Goal: Communication & Community: Answer question/provide support

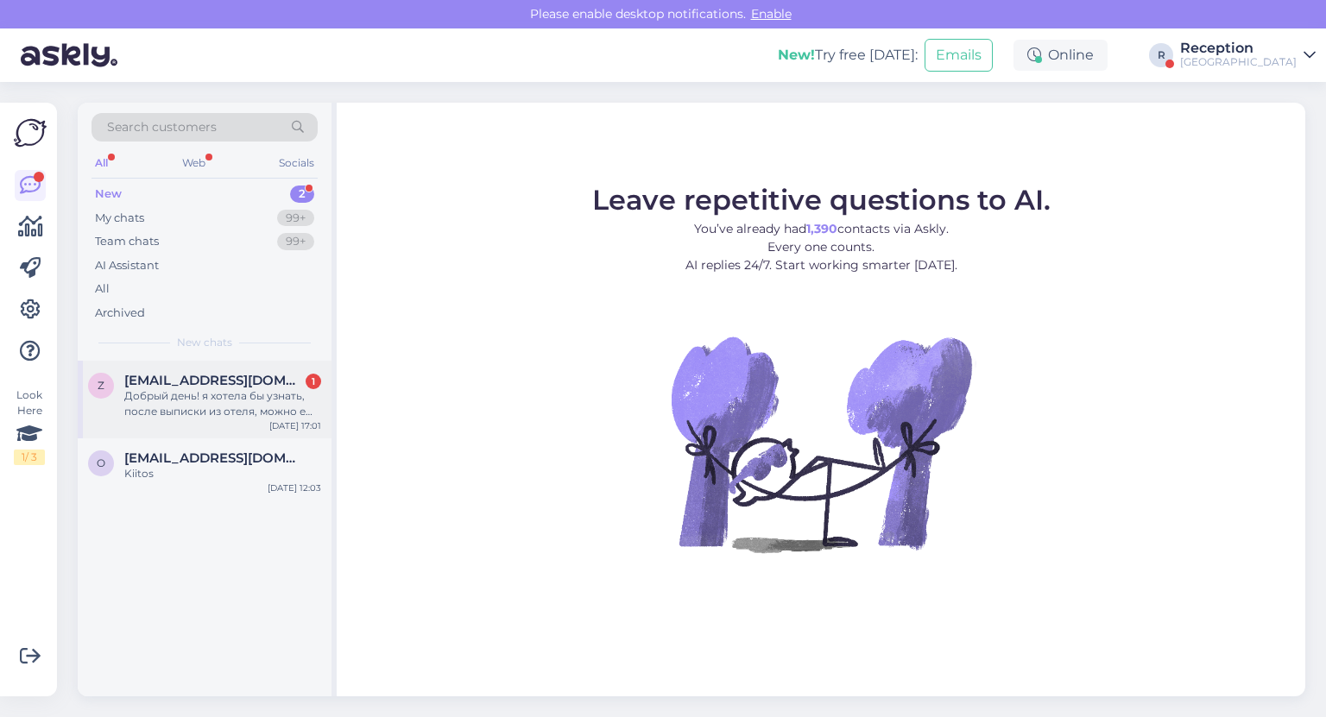
click at [228, 374] on span "[EMAIL_ADDRESS][DOMAIN_NAME]" at bounding box center [214, 381] width 180 height 16
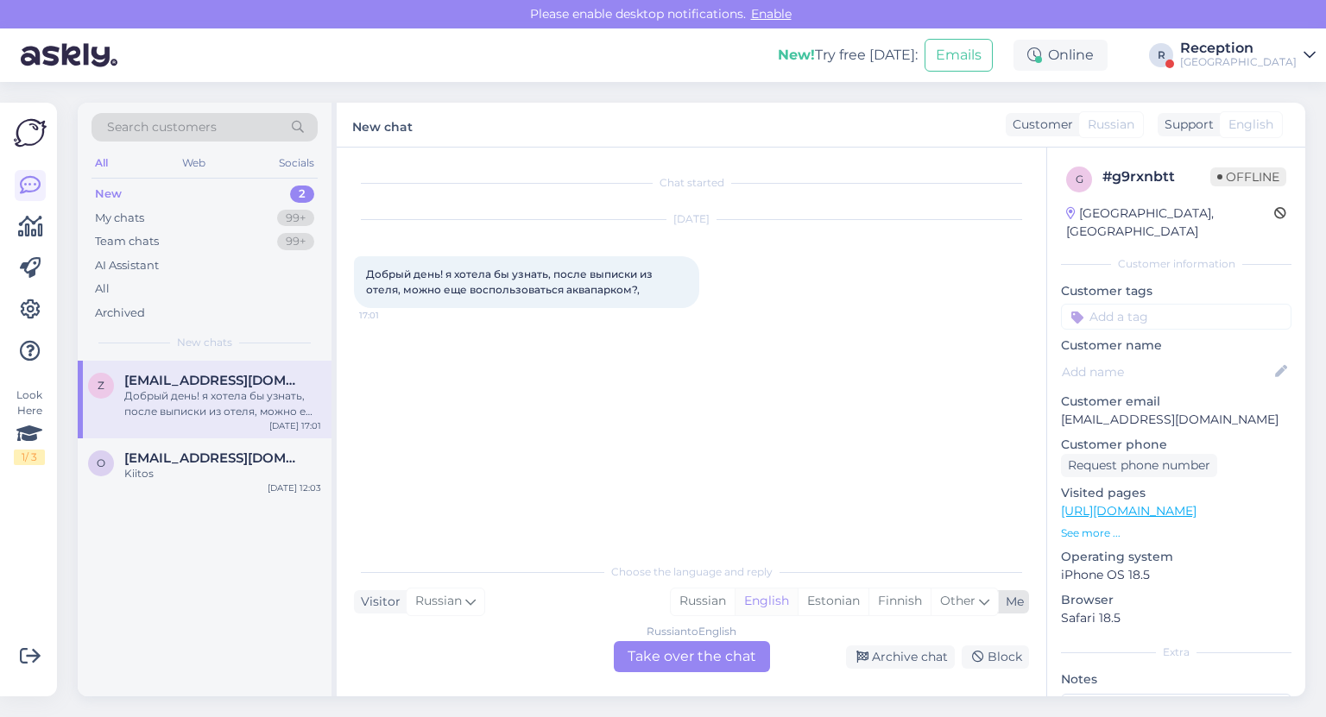
click at [770, 600] on div "English" at bounding box center [766, 602] width 63 height 26
click at [695, 660] on div "Russian to English Take over the chat" at bounding box center [692, 656] width 156 height 31
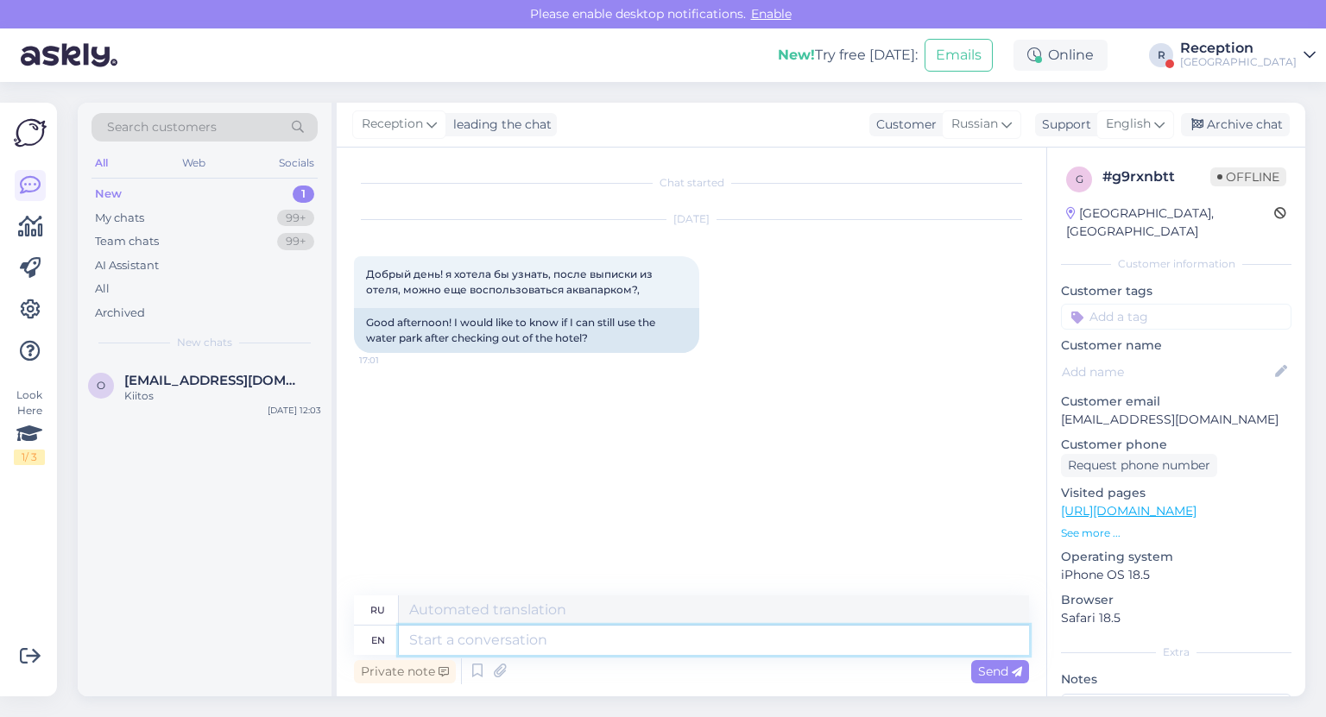
click at [435, 646] on textarea at bounding box center [714, 640] width 630 height 29
type textarea "hello,"
type textarea "привет"
type textarea "hello,"
type textarea "привет,"
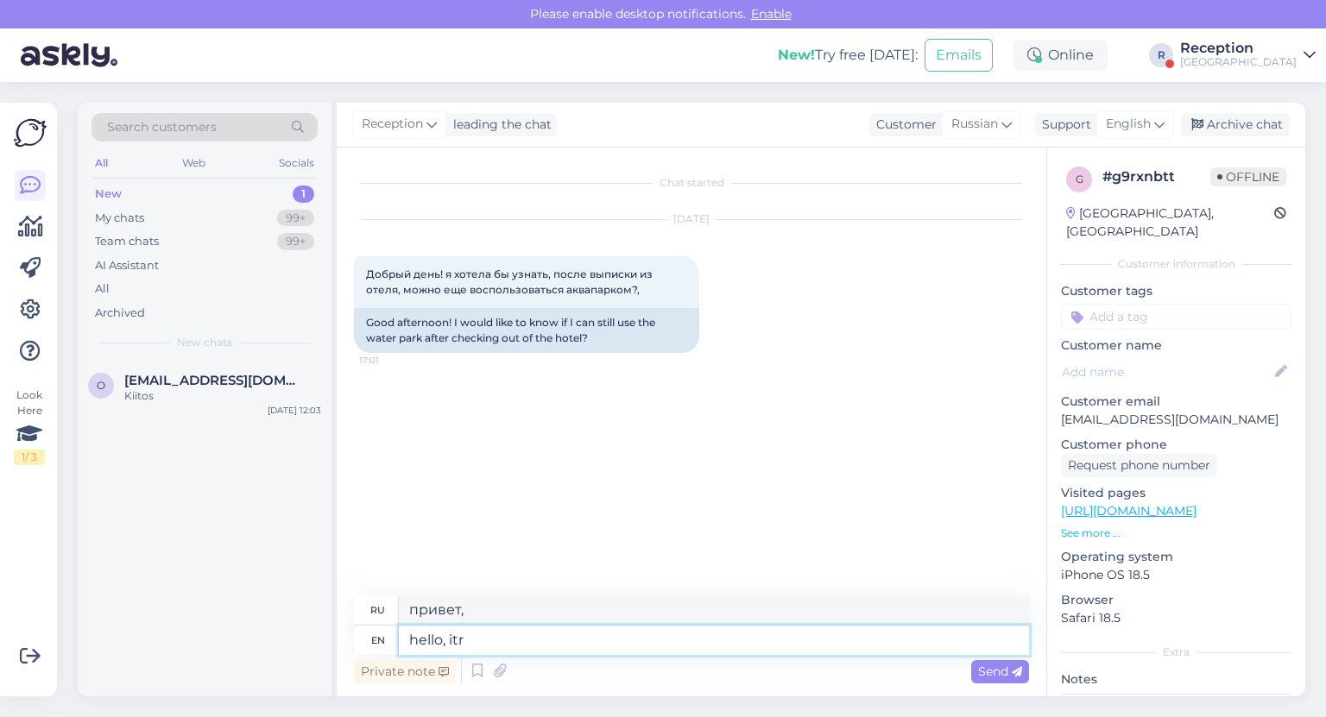
type textarea "hello, itr"
type textarea "привет, итр"
type textarea "hello, it"
type textarea "привет, это"
type textarea "hello, it ends"
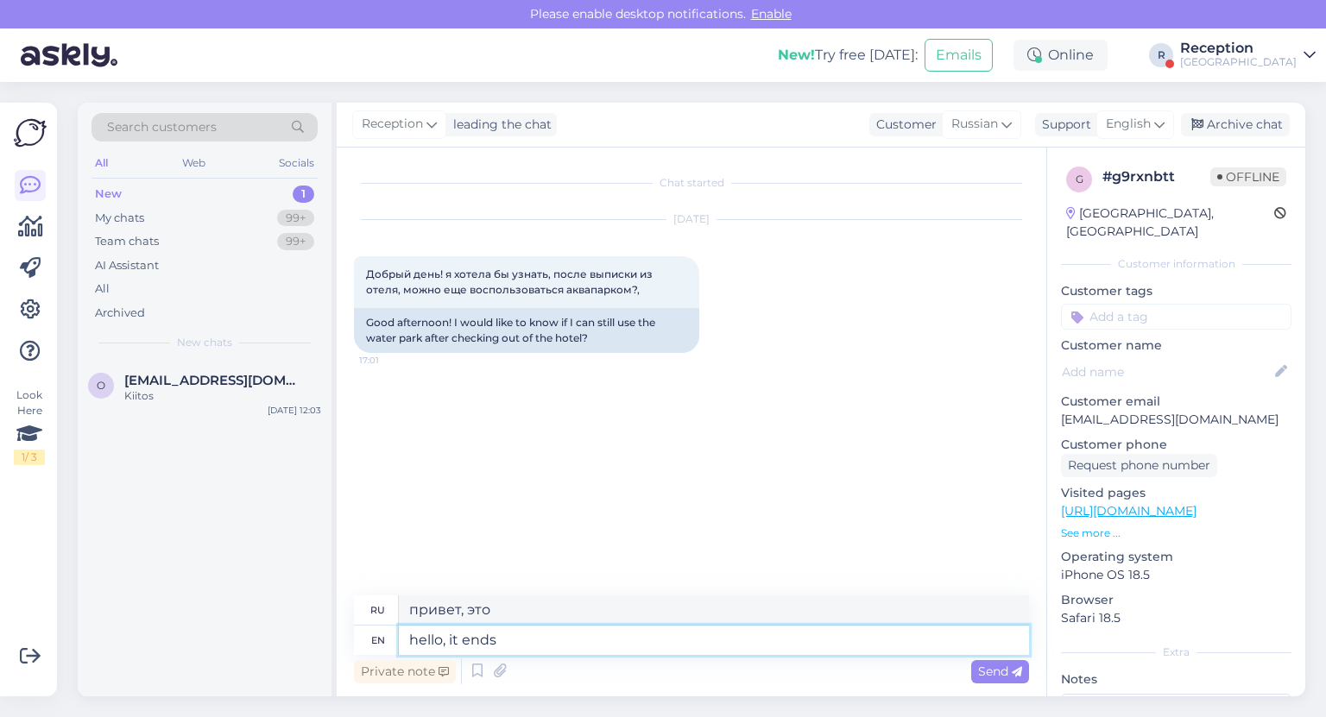
type textarea "привет, это заканчивается"
type textarea "hello, it ends with"
type textarea "Привет, это заканчивается на"
type textarea "hello, it ends with check"
type textarea "привет, это заканчивается на чек"
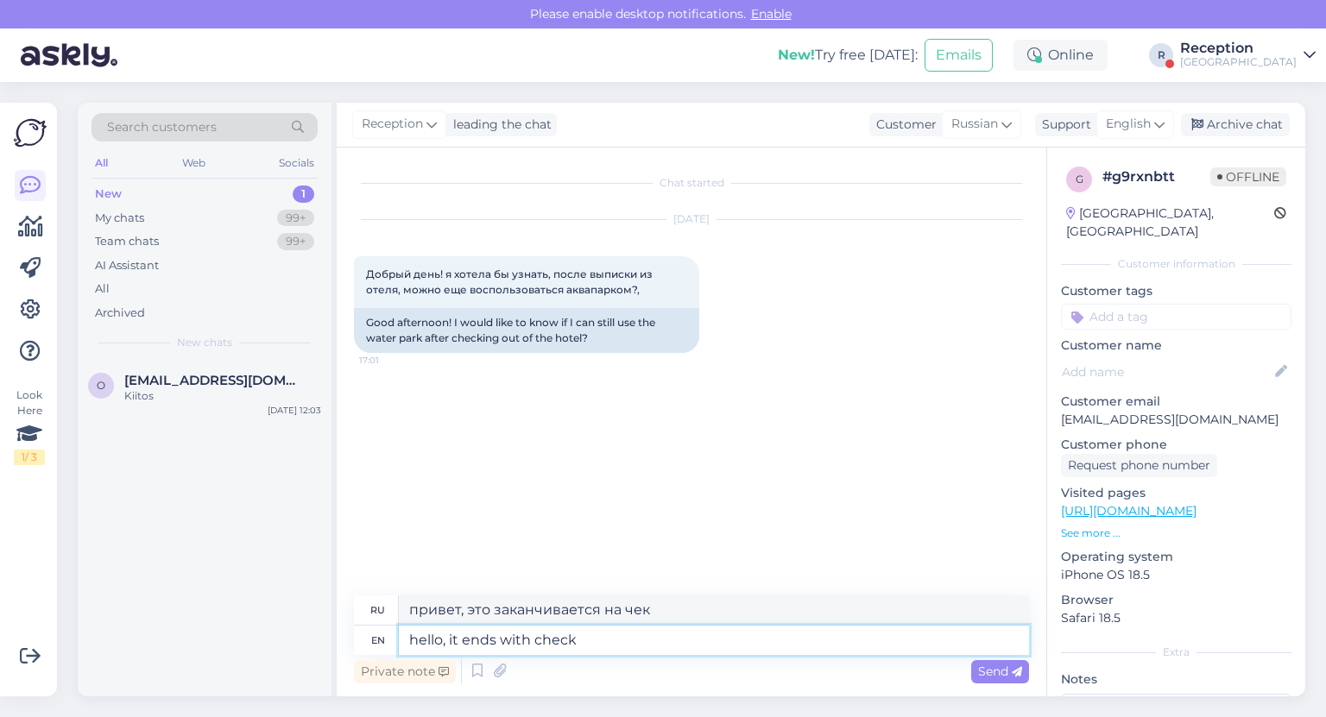
type textarea "hello, it ends with check o"
type textarea "привет, это заканчивается проверкой"
type textarea "hello, it ends with check out"
type textarea "привет, это заканчивается выездом"
type textarea "hello, it ends with check out."
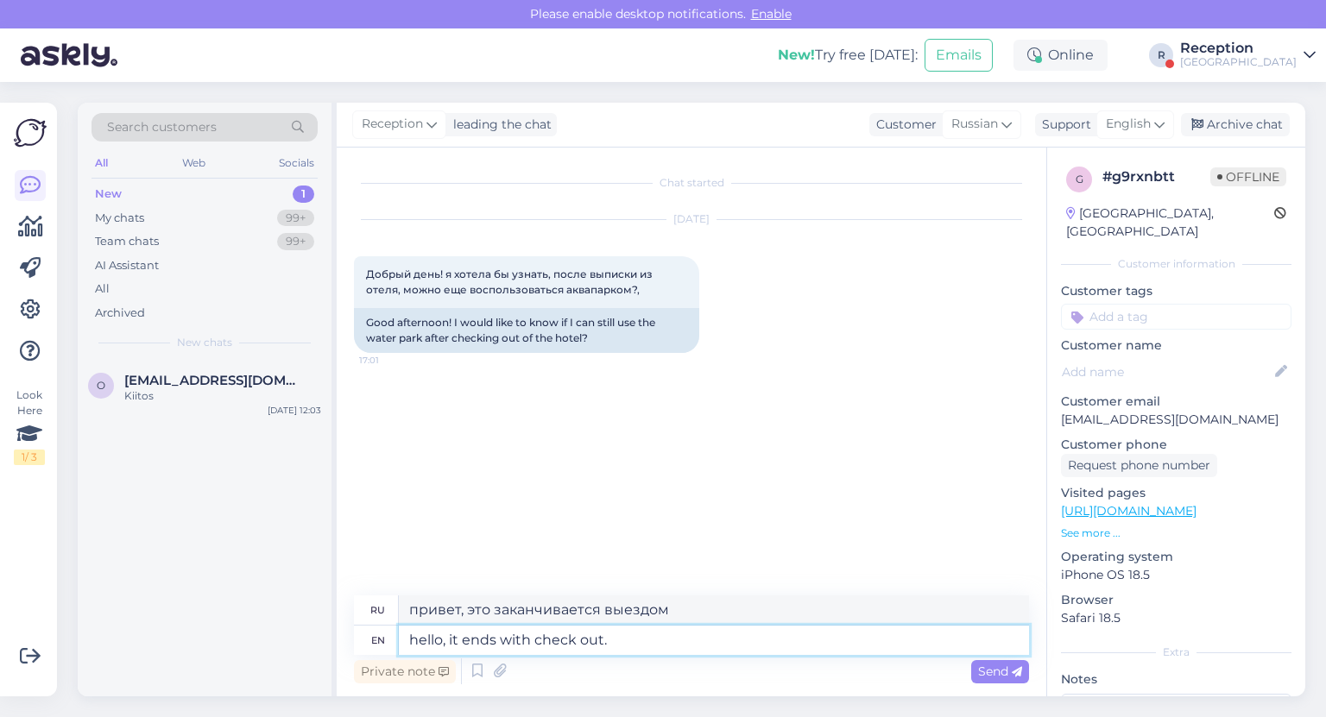
type textarea "привет, это заканчивается выездом."
type textarea "hello, it ends with check out. After"
type textarea "Привет, всё заканчивается выездом. После"
type textarea "hello, it ends with check out. After that"
type textarea "Привет, всё заканчивается выездом. После этого"
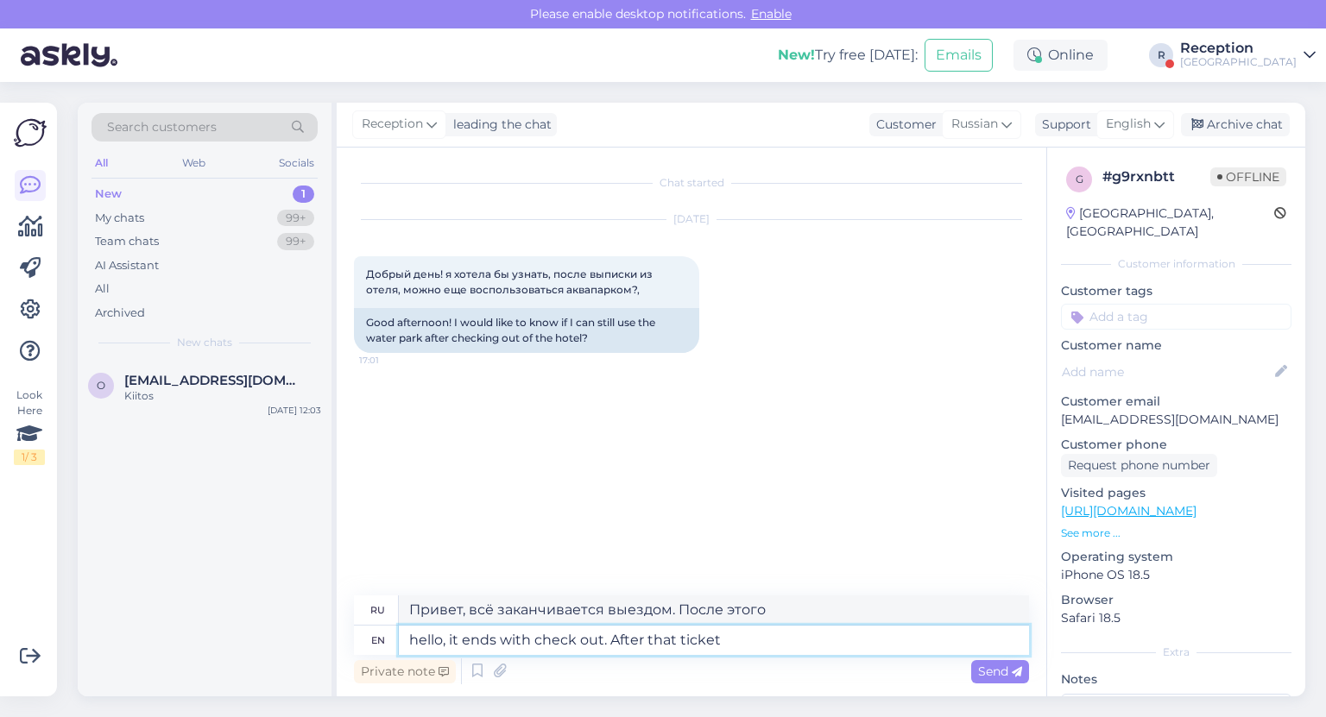
type textarea "hello, it ends with check out. After that ticket"
type textarea "Привет, всё заканчивается выездом. После этого билета"
type textarea "hello, it ends with check out. After that ticket is"
type textarea "Привет, всё заканчивается выпиской. После этого билет..."
type textarea "hello, it ends with check out. After that ticket is -50"
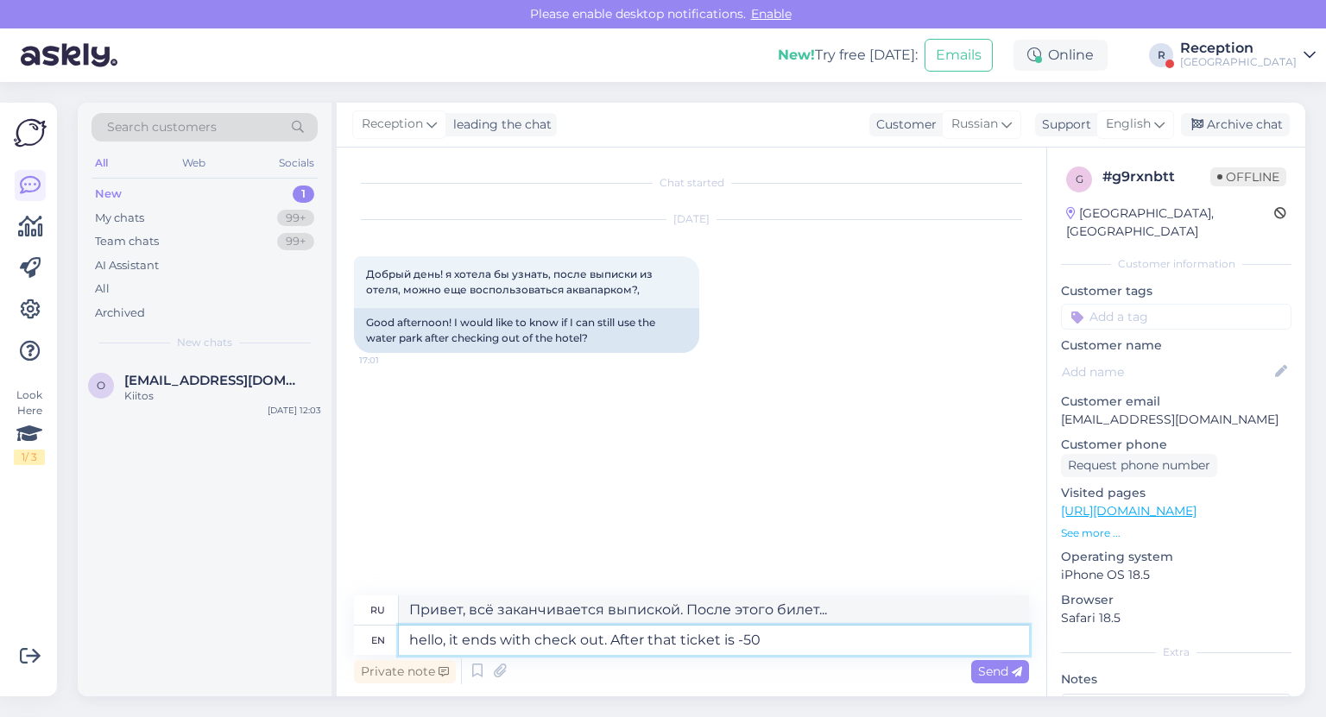
type textarea "Привет, всё заканчивается выездом. После этого билет стоит -50."
type textarea "hello, it ends with check out. After that ticket is -50%"
type textarea "Здравствуйте, всё заканчивается выездом. После этого билет стоит 50% скидки."
type textarea "hello, it ends with check out. After that ticket is -50%"
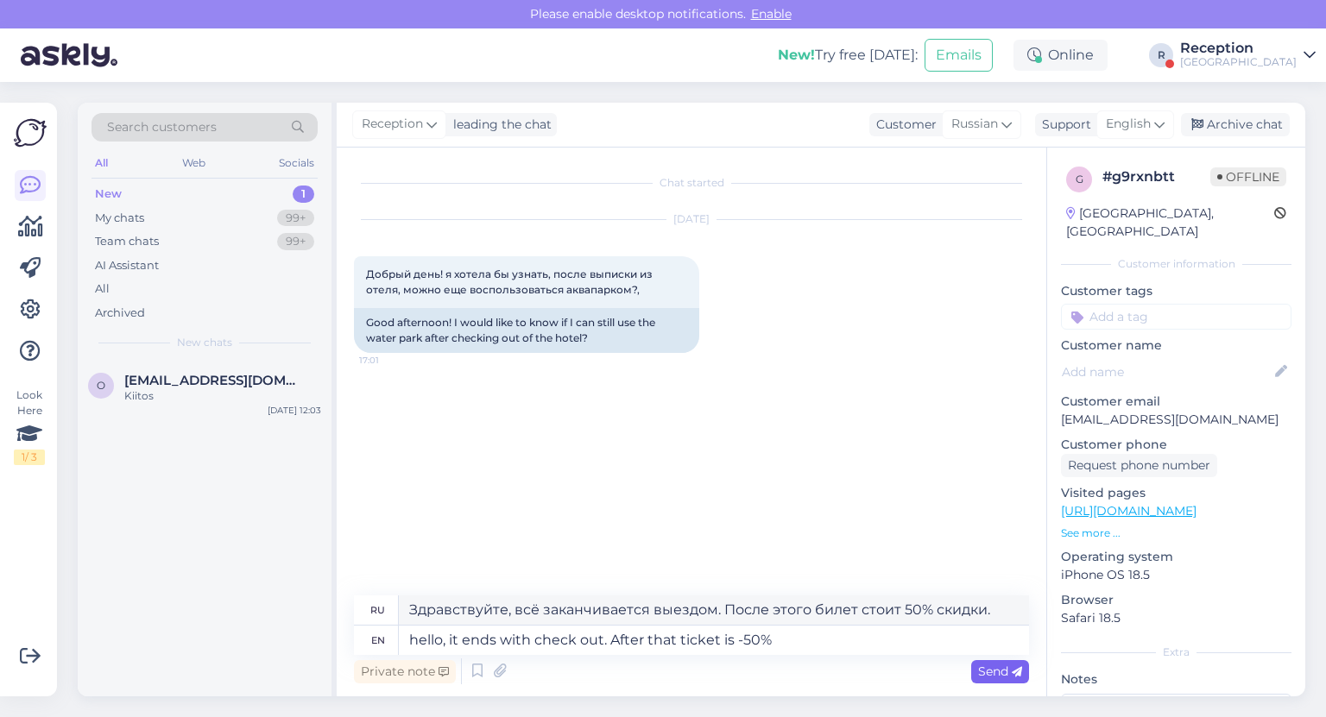
click at [991, 677] on span "Send" at bounding box center [1000, 672] width 44 height 16
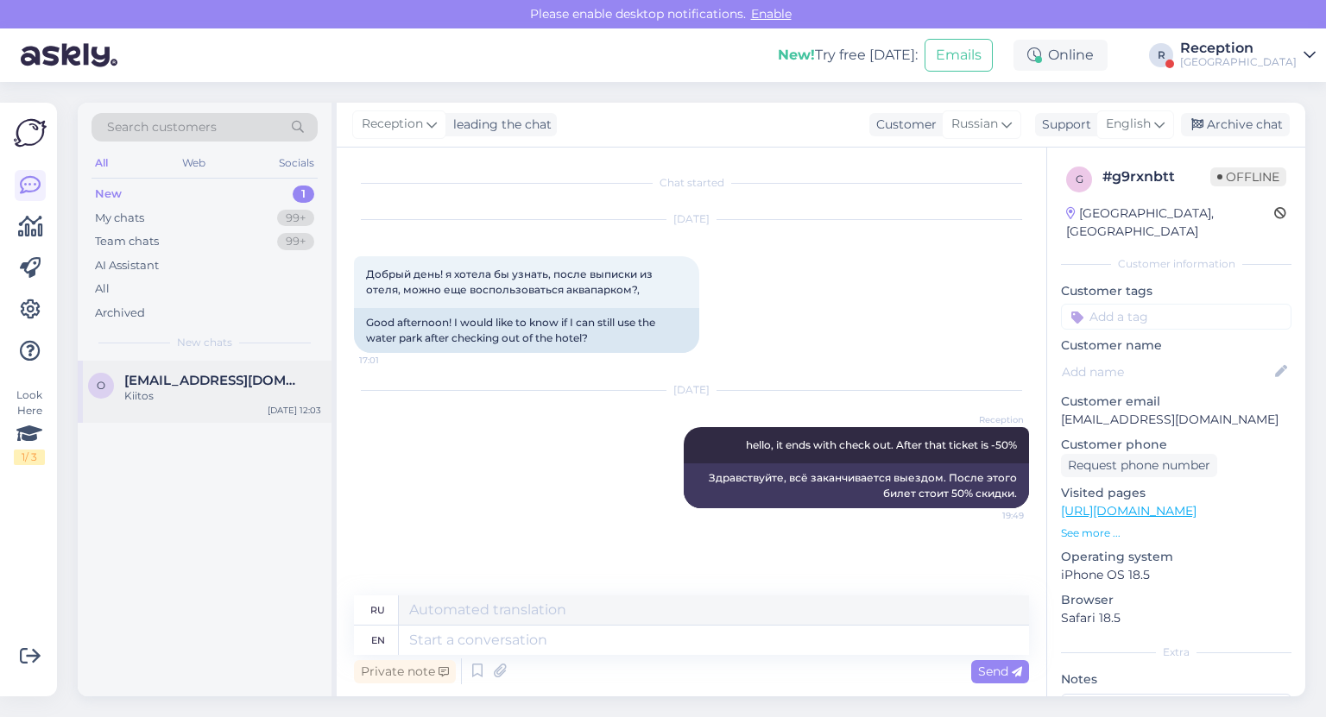
click at [146, 376] on span "[EMAIL_ADDRESS][DOMAIN_NAME]" at bounding box center [214, 381] width 180 height 16
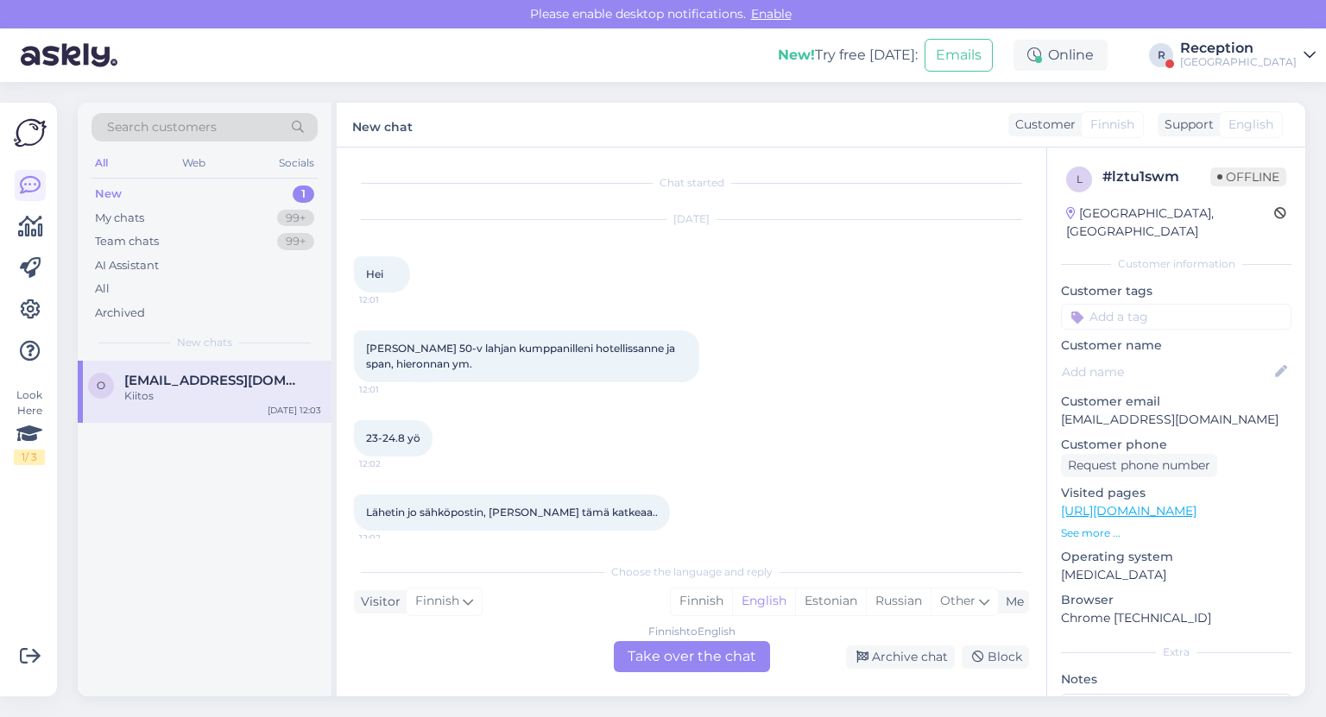
scroll to position [159, 0]
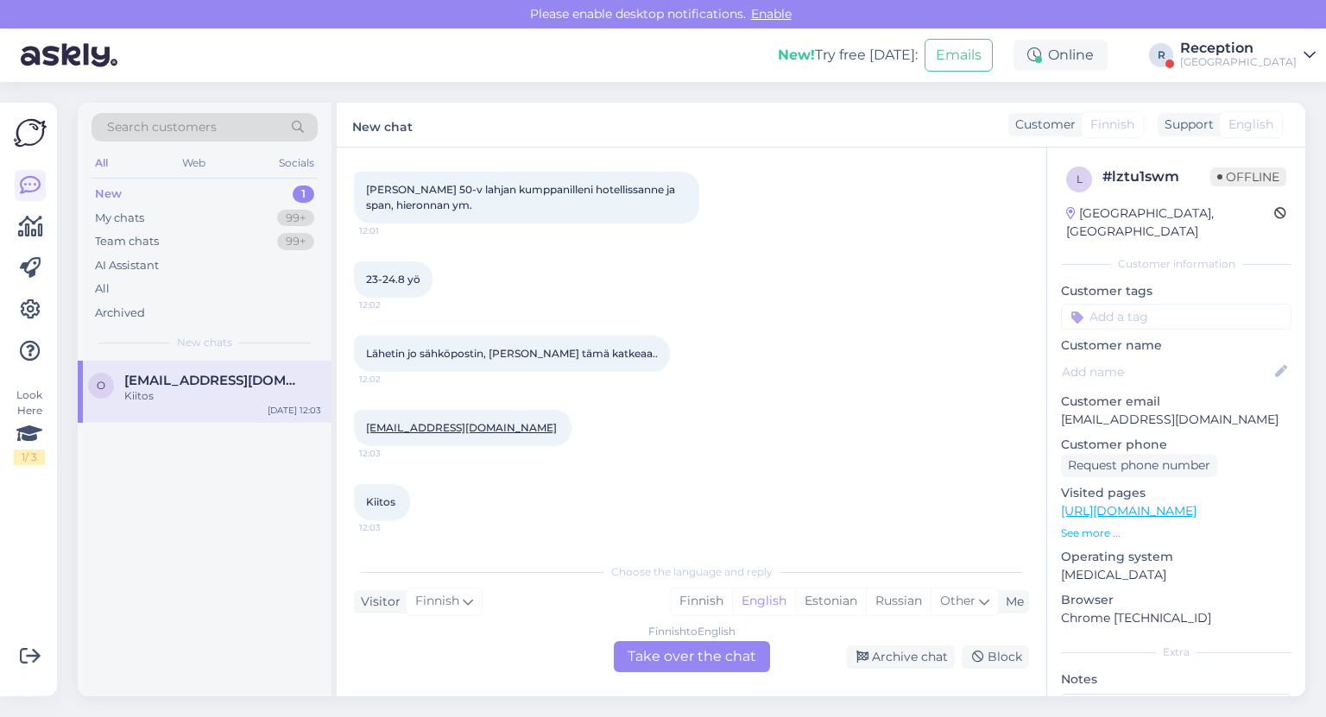
click at [157, 490] on div "o [EMAIL_ADDRESS][DOMAIN_NAME] Kiitos [DATE] 12:03" at bounding box center [205, 529] width 254 height 336
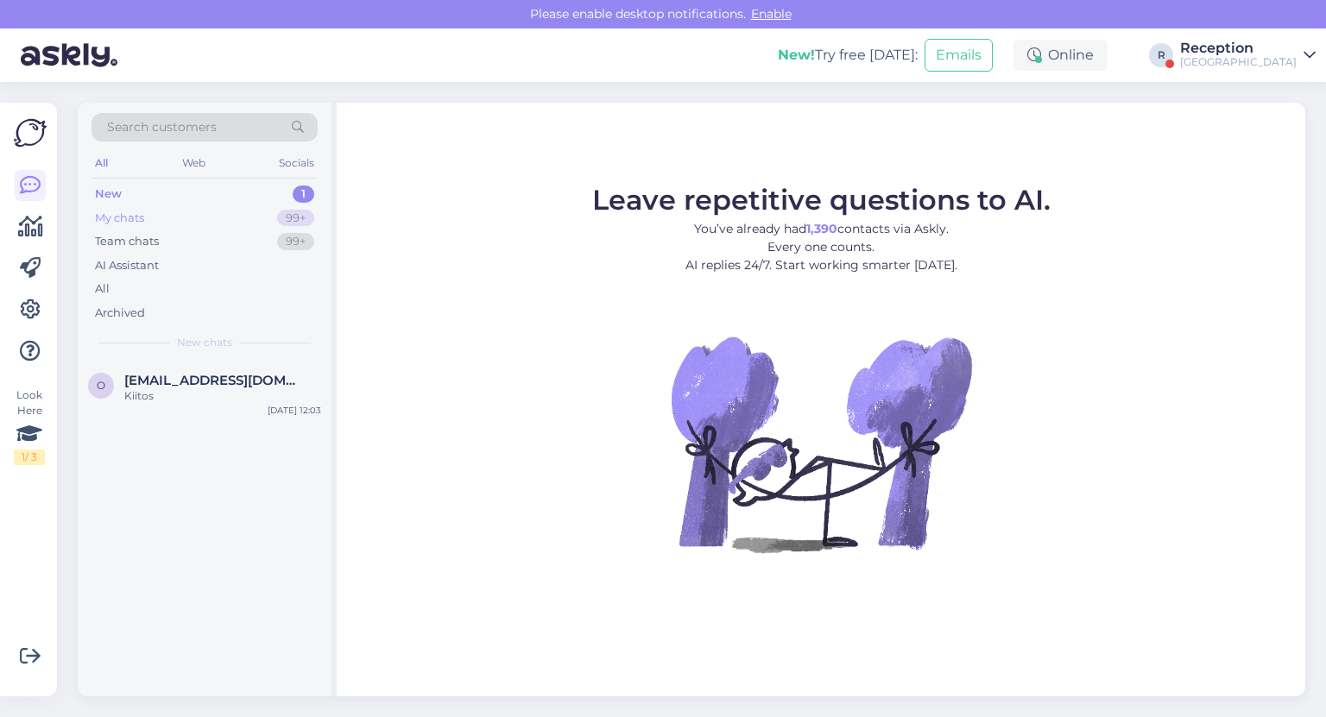
click at [124, 216] on div "My chats" at bounding box center [119, 218] width 49 height 17
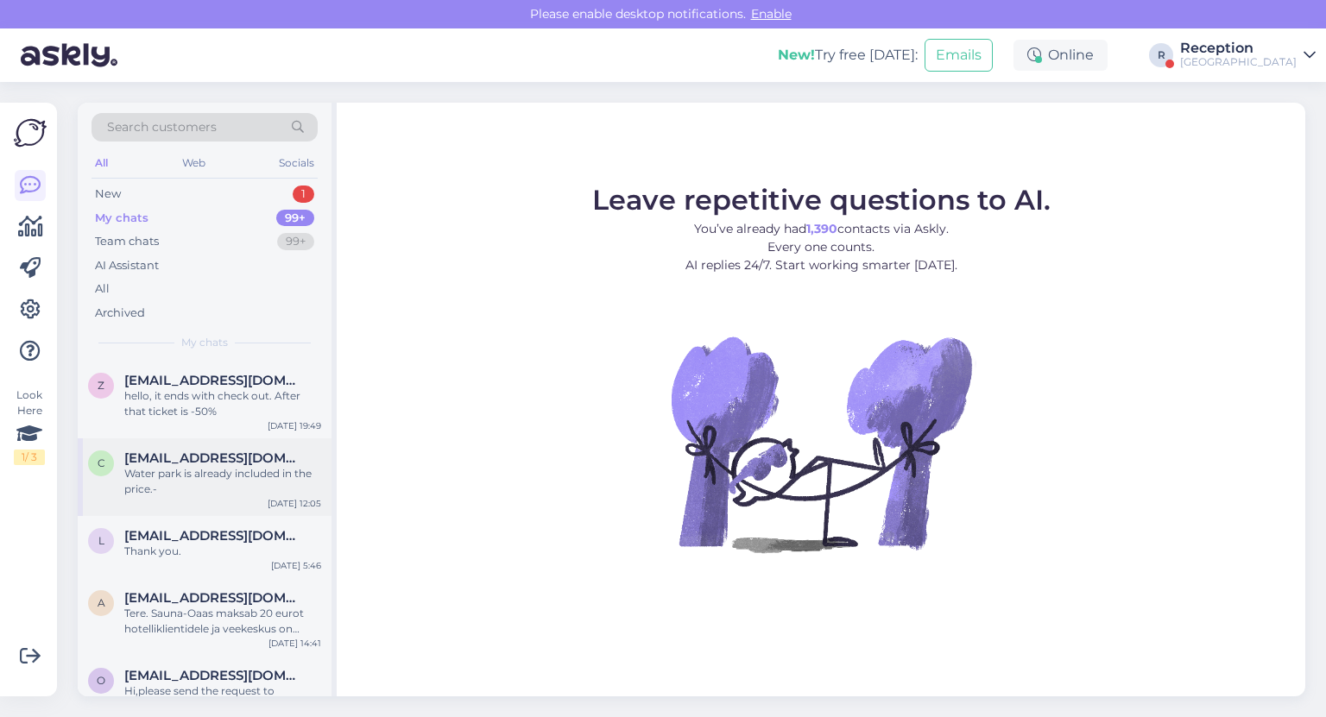
click at [180, 452] on span "cdekelvin2003@yahoo.com" at bounding box center [214, 459] width 180 height 16
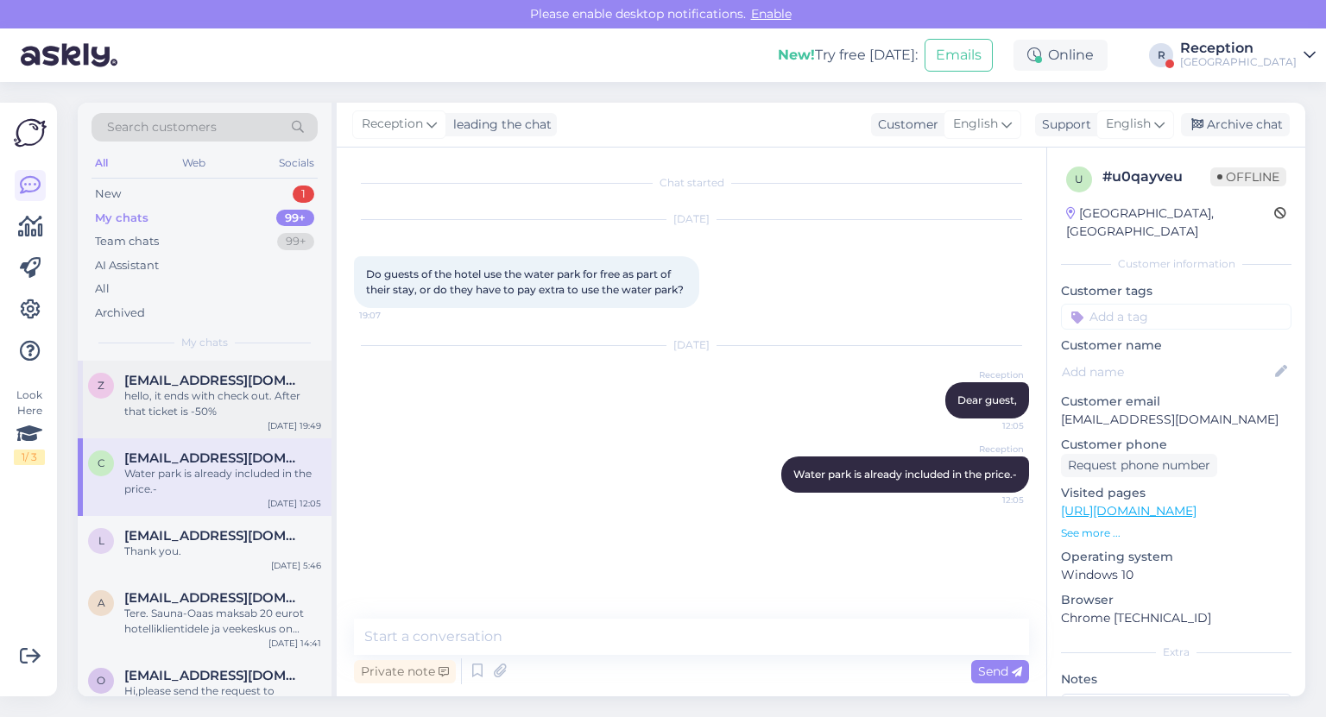
click at [188, 408] on div "hello, it ends with check out. After that ticket is -50%" at bounding box center [222, 404] width 197 height 31
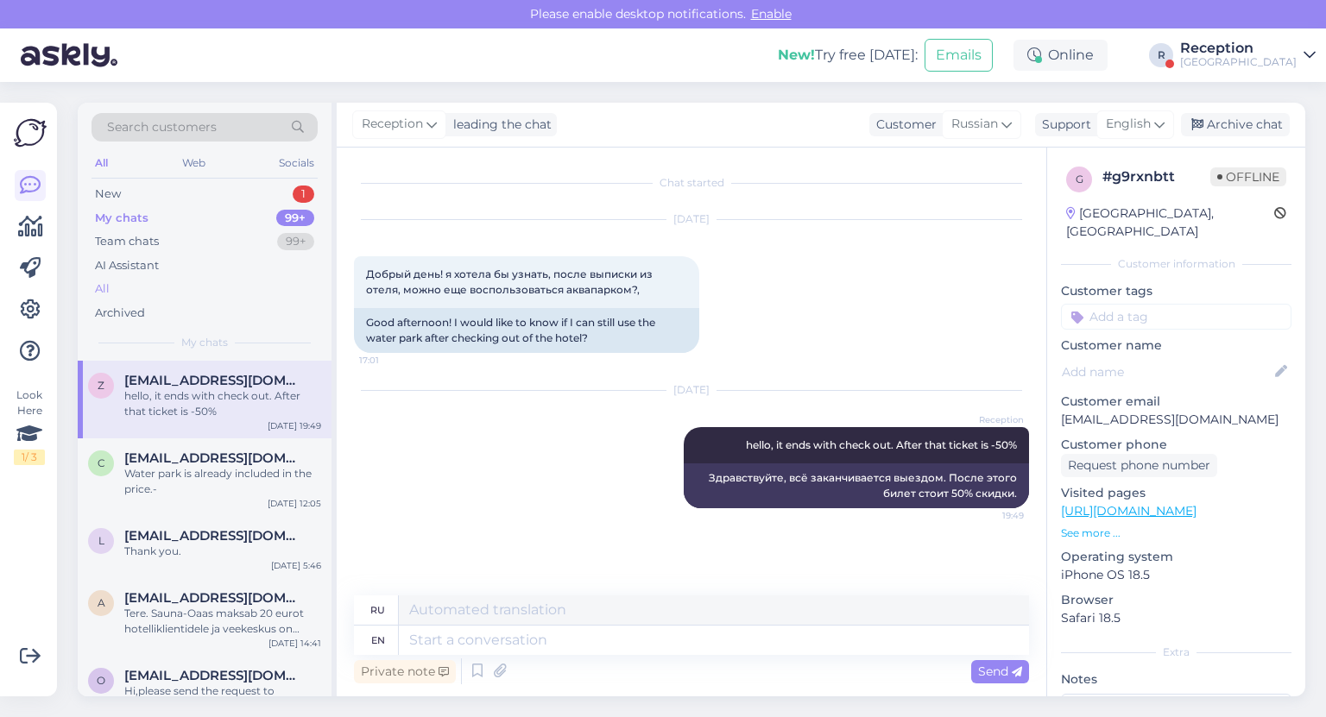
click at [107, 290] on div "All" at bounding box center [102, 289] width 15 height 17
click at [104, 165] on div "All" at bounding box center [102, 163] width 20 height 22
click at [307, 195] on div "1" at bounding box center [304, 194] width 22 height 17
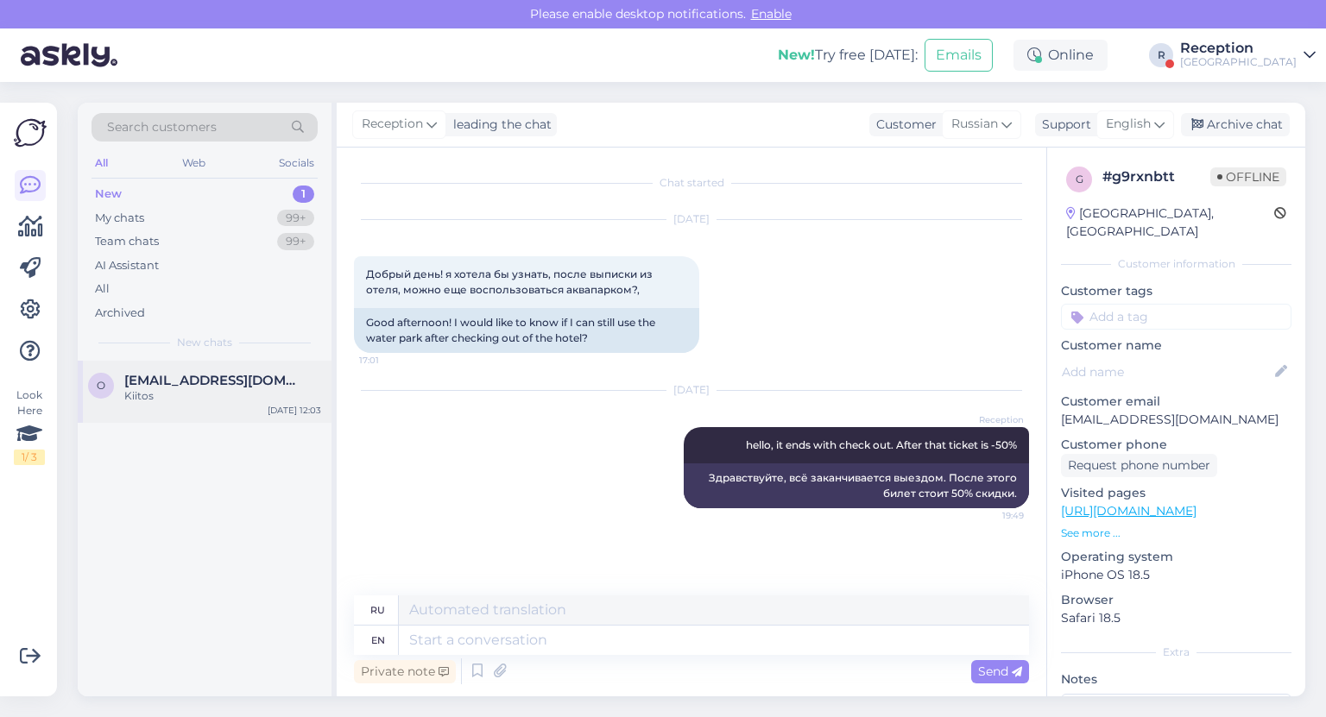
click at [231, 387] on span "[EMAIL_ADDRESS][DOMAIN_NAME]" at bounding box center [214, 381] width 180 height 16
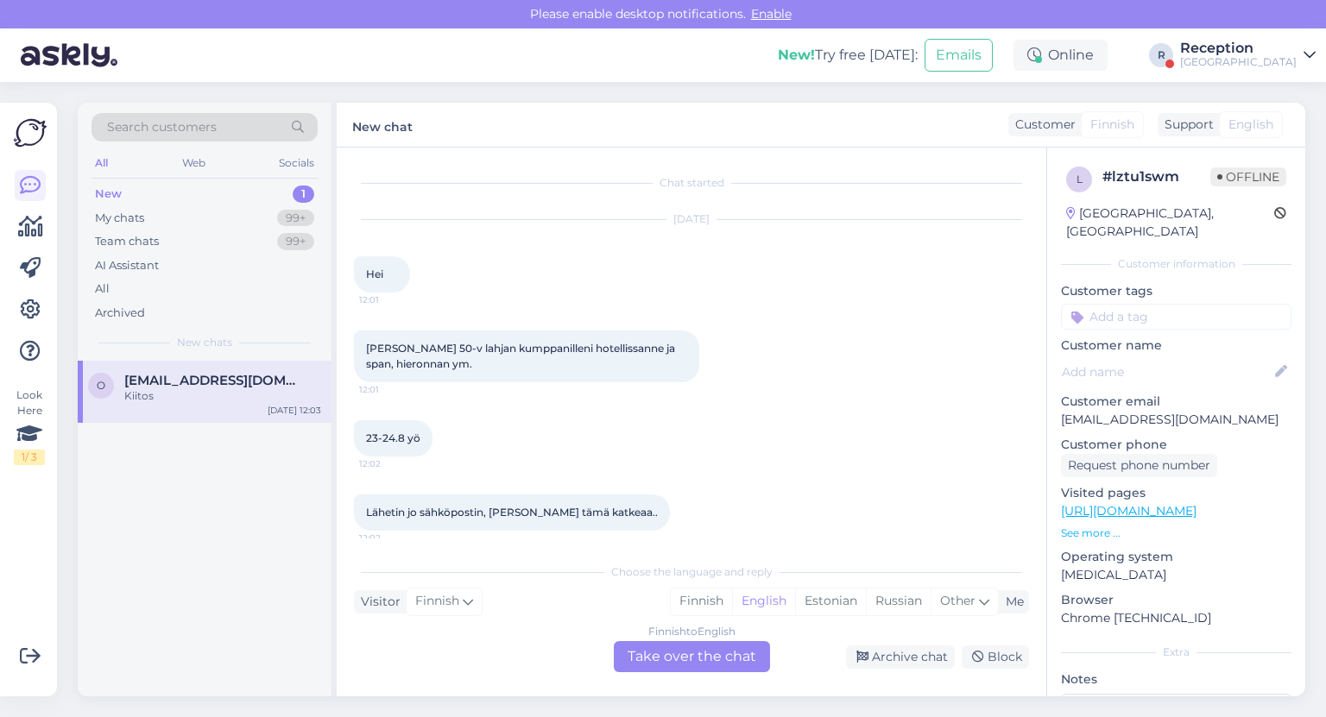
scroll to position [159, 0]
